Goal: Information Seeking & Learning: Learn about a topic

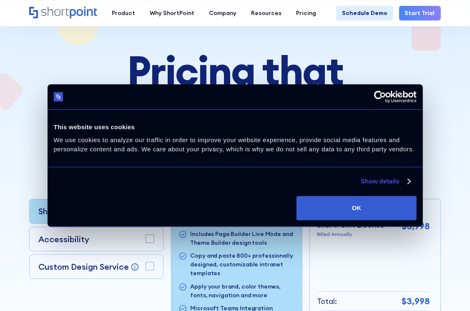
scroll to position [42, 0]
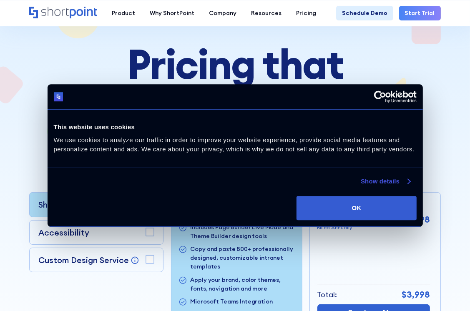
click at [382, 178] on link "Show details" at bounding box center [385, 181] width 49 height 10
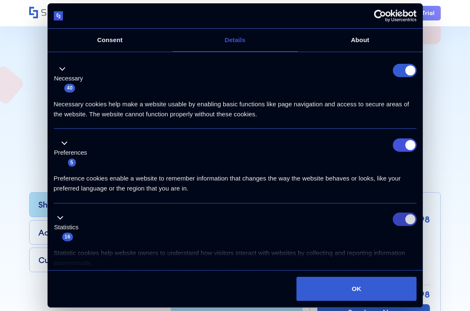
click at [403, 215] on input "Statistics" at bounding box center [405, 219] width 24 height 13
checkbox input "false"
click at [406, 142] on input "Preferences" at bounding box center [405, 144] width 24 height 13
checkbox input "false"
click at [395, 75] on form at bounding box center [405, 70] width 24 height 13
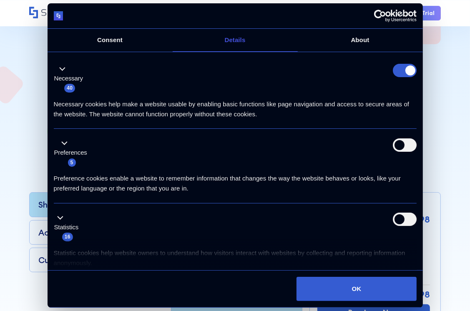
click at [405, 69] on form at bounding box center [405, 70] width 24 height 13
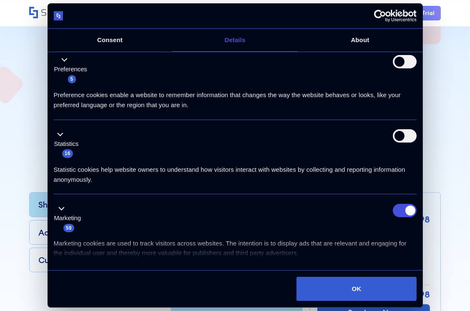
scroll to position [125, 0]
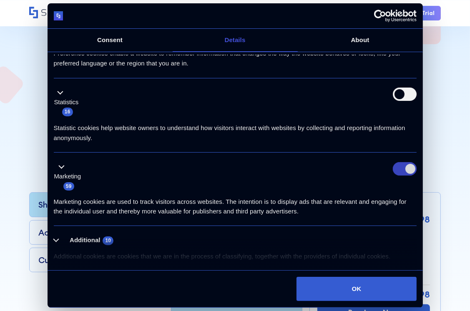
click at [402, 170] on input "Marketing" at bounding box center [405, 168] width 24 height 13
checkbox input "false"
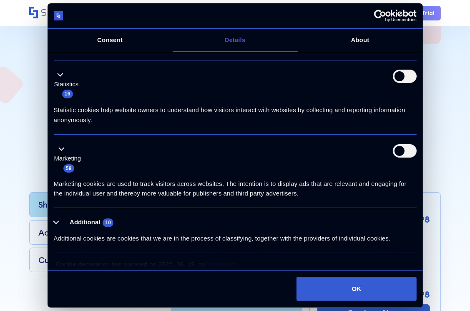
scroll to position [148, 0]
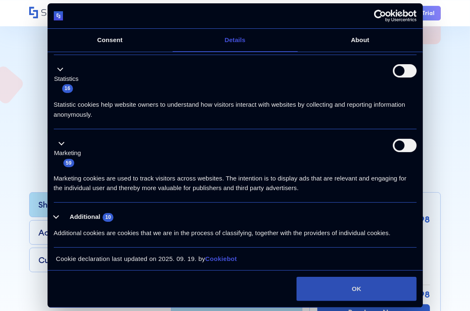
click at [342, 284] on button "OK" at bounding box center [357, 289] width 120 height 24
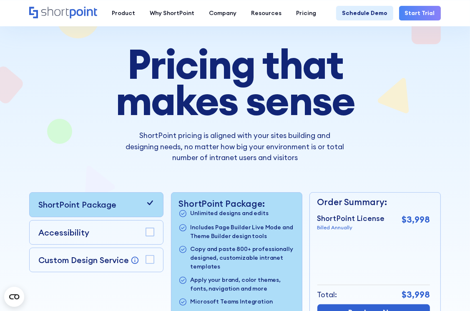
scroll to position [125, 0]
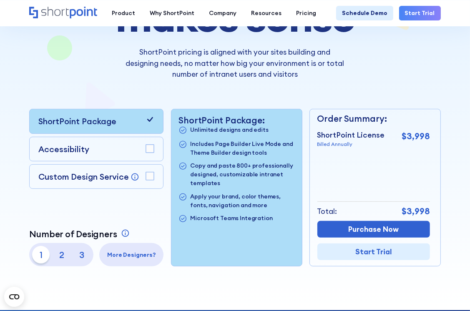
click at [153, 177] on rect at bounding box center [150, 176] width 8 height 8
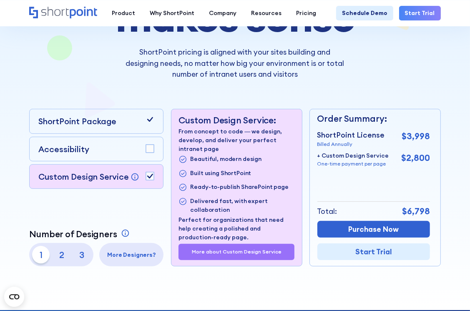
click at [150, 117] on icon at bounding box center [150, 119] width 9 height 9
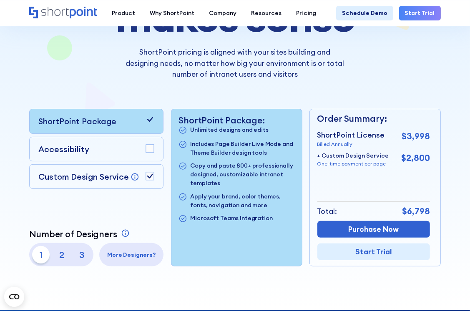
click at [151, 121] on icon at bounding box center [150, 119] width 9 height 9
click at [253, 87] on div "Pricing that makes sense ShortPoint pricing is aligned with your sites building…" at bounding box center [234, 114] width 411 height 304
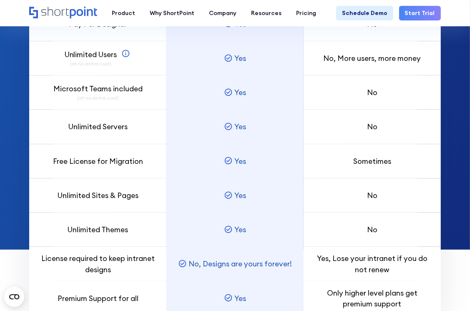
scroll to position [584, 0]
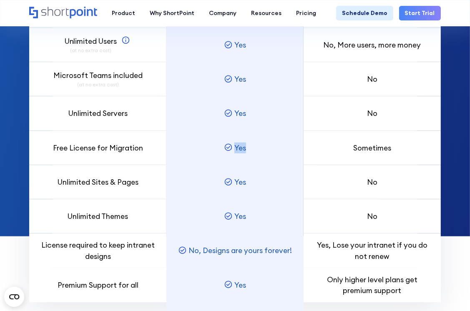
drag, startPoint x: 248, startPoint y: 150, endPoint x: 209, endPoint y: 149, distance: 39.6
click at [209, 149] on div "Yes" at bounding box center [234, 148] width 137 height 34
drag, startPoint x: 209, startPoint y: 149, endPoint x: 202, endPoint y: 159, distance: 12.0
click at [202, 159] on div "Yes" at bounding box center [234, 148] width 137 height 34
drag, startPoint x: 221, startPoint y: 181, endPoint x: 253, endPoint y: 181, distance: 31.7
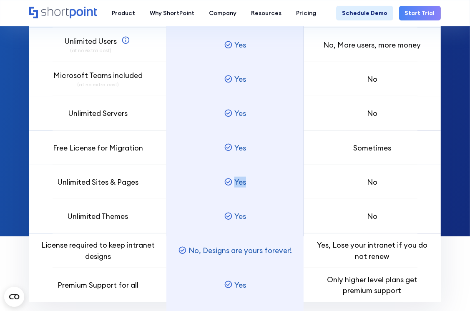
click at [253, 181] on div "Yes" at bounding box center [234, 182] width 137 height 34
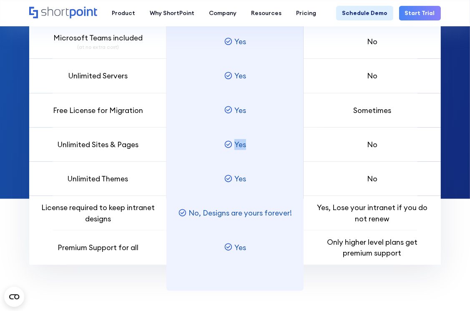
scroll to position [667, 0]
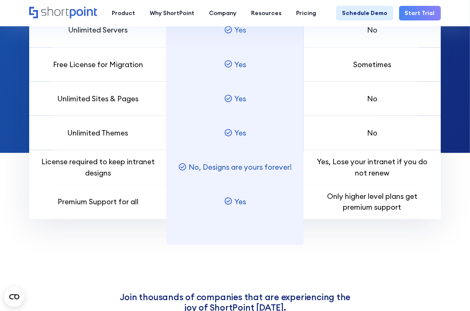
click at [251, 140] on div "Yes" at bounding box center [234, 133] width 137 height 34
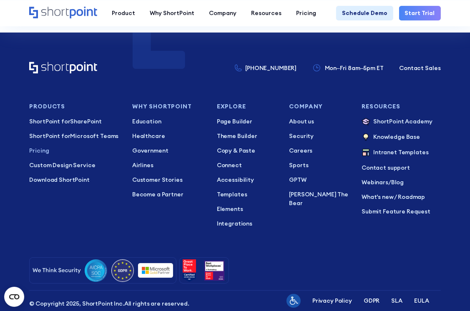
scroll to position [1835, 0]
